Goal: Task Accomplishment & Management: Manage account settings

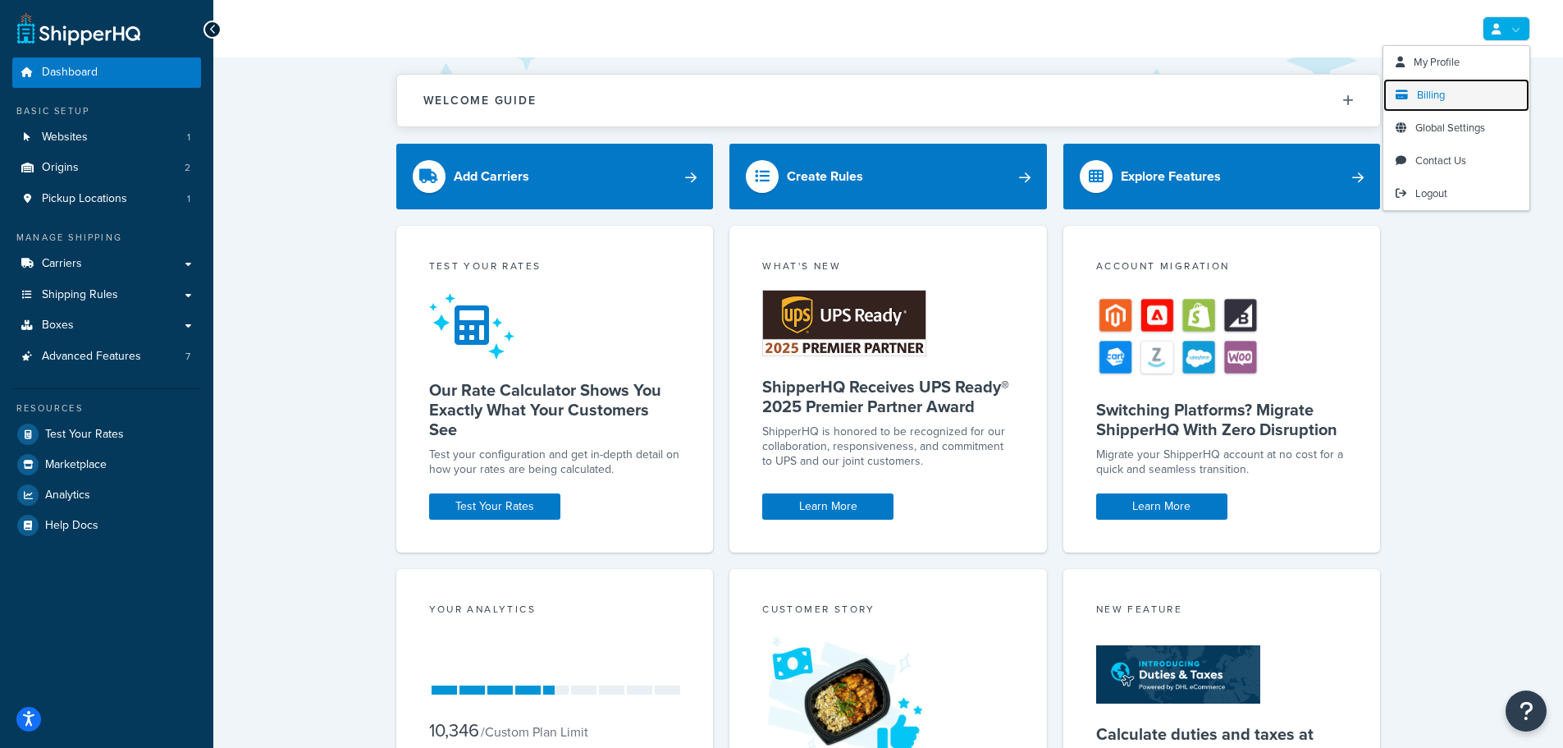
click at [1439, 94] on span "Billing" at bounding box center [1431, 95] width 28 height 16
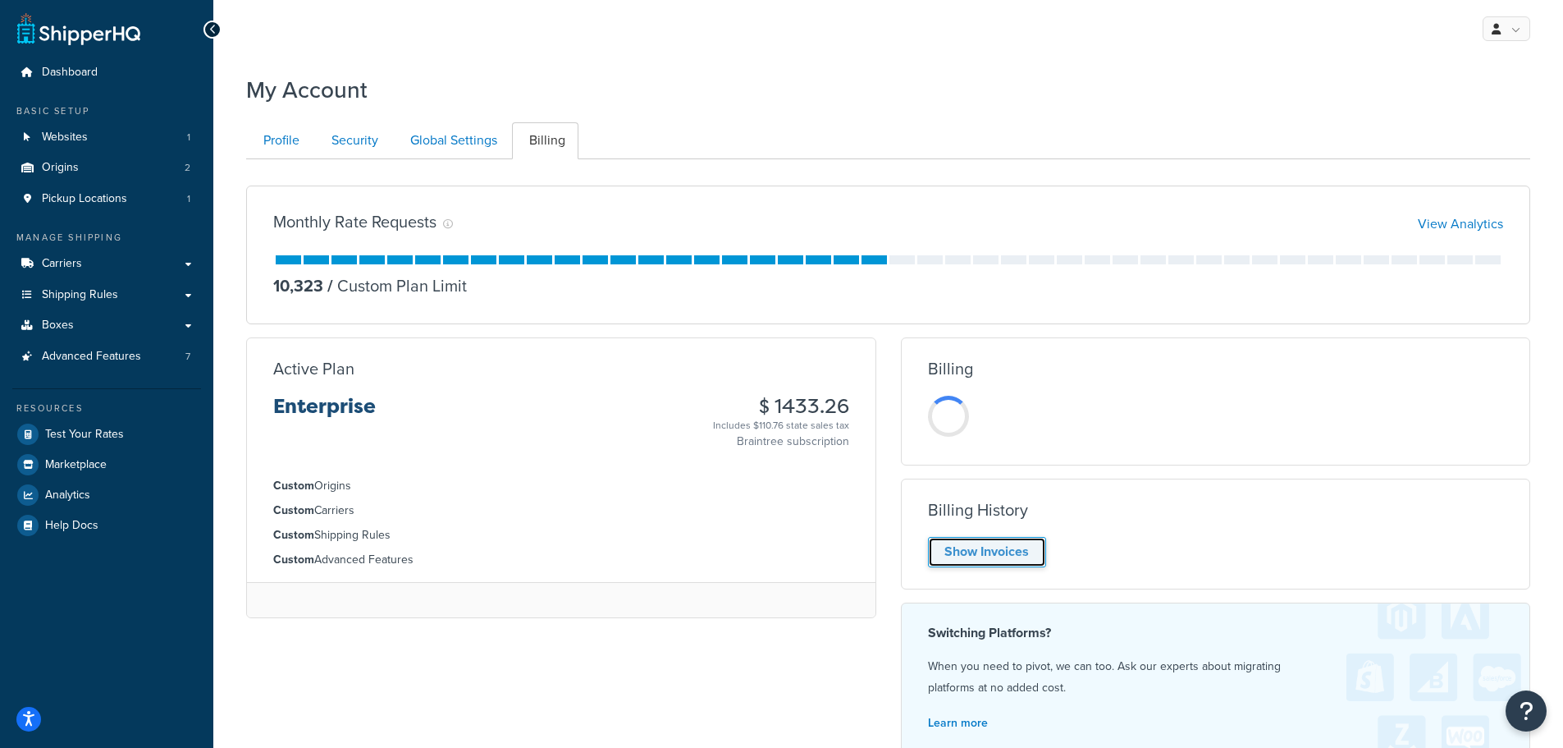
click at [1004, 551] on link "Show Invoices" at bounding box center [987, 552] width 118 height 30
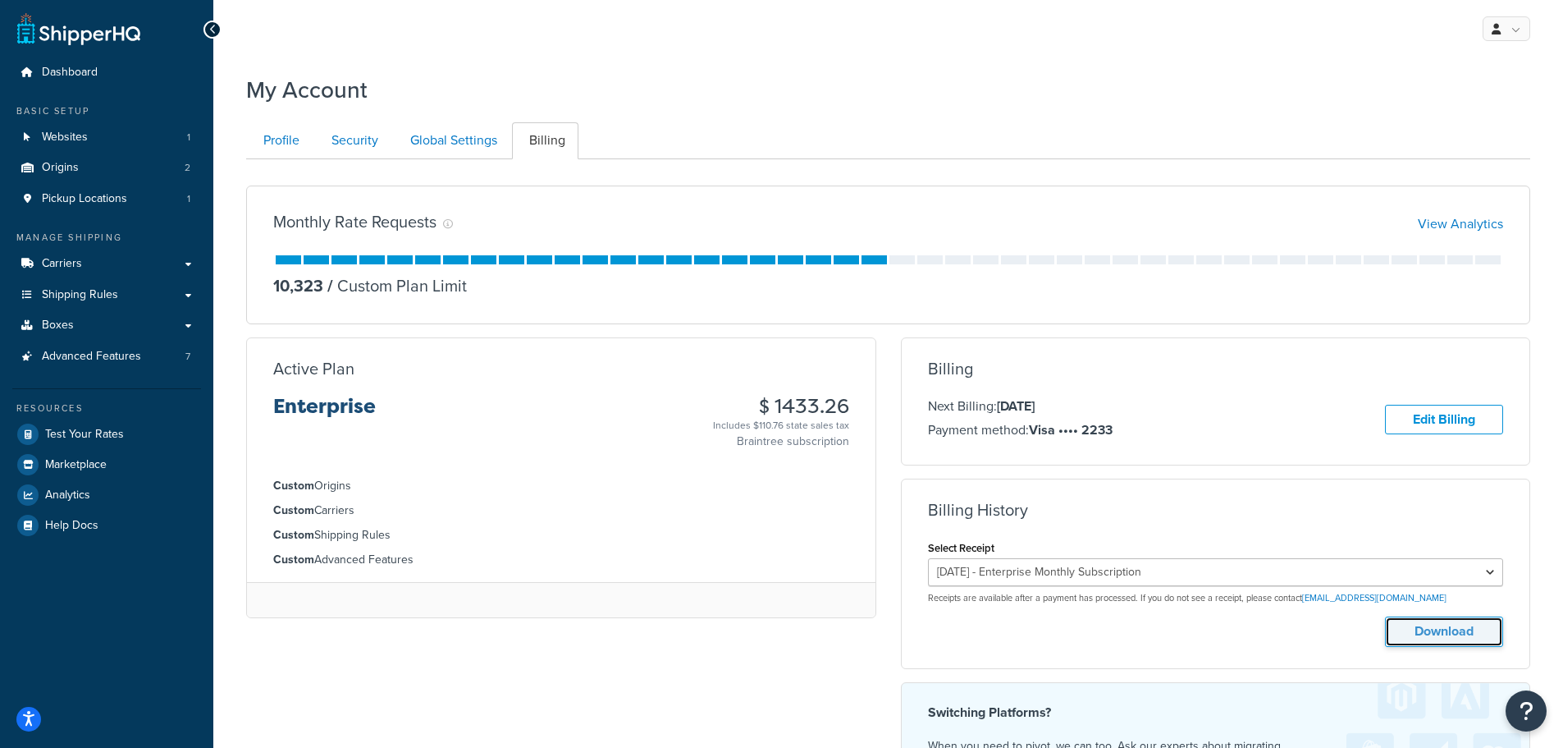
click at [1448, 629] on button "Download" at bounding box center [1444, 631] width 118 height 30
